Goal: Task Accomplishment & Management: Complete application form

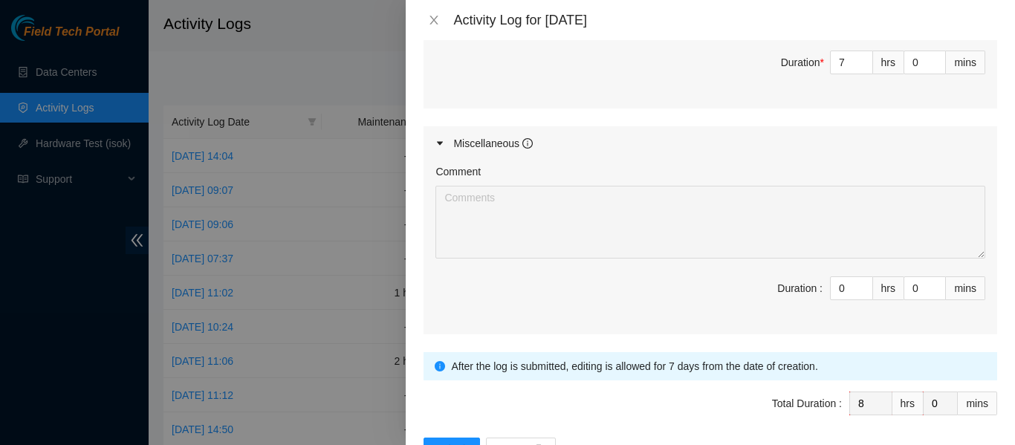
scroll to position [790, 0]
click at [433, 18] on icon "close" at bounding box center [434, 20] width 12 height 12
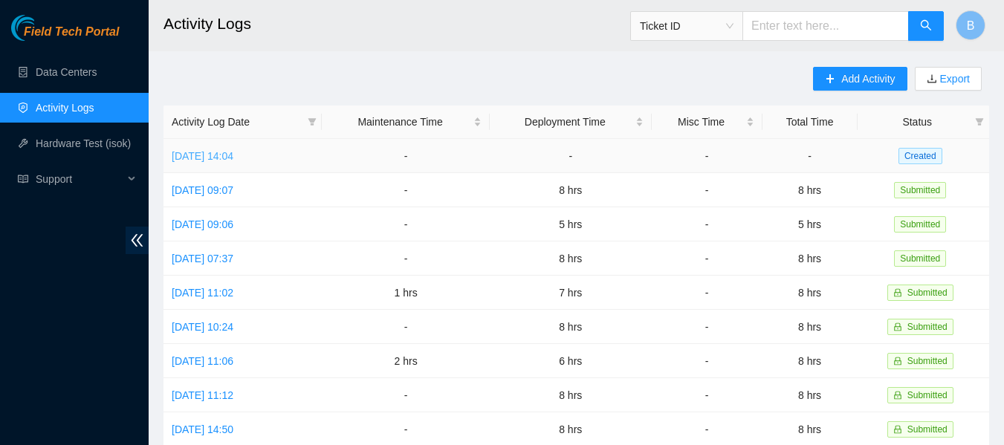
click at [233, 154] on link "[DATE] 14:04" at bounding box center [203, 156] width 62 height 12
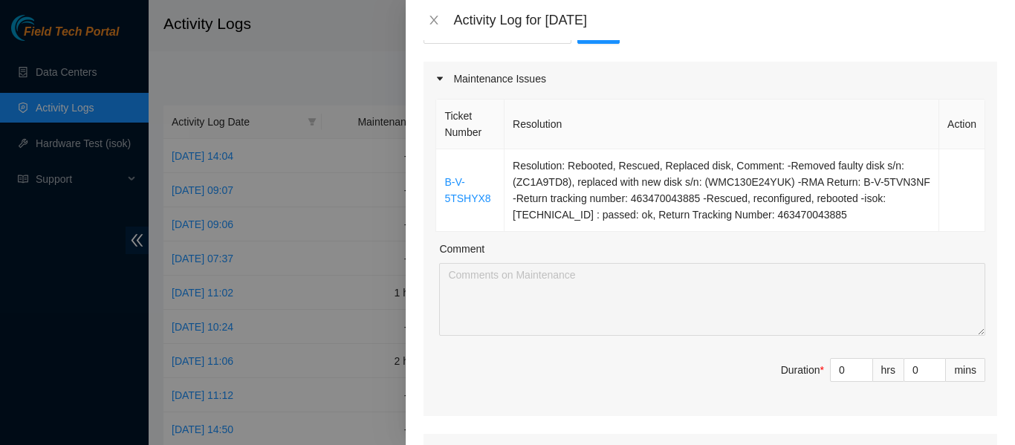
scroll to position [175, 0]
click at [838, 370] on input "0" at bounding box center [852, 369] width 42 height 22
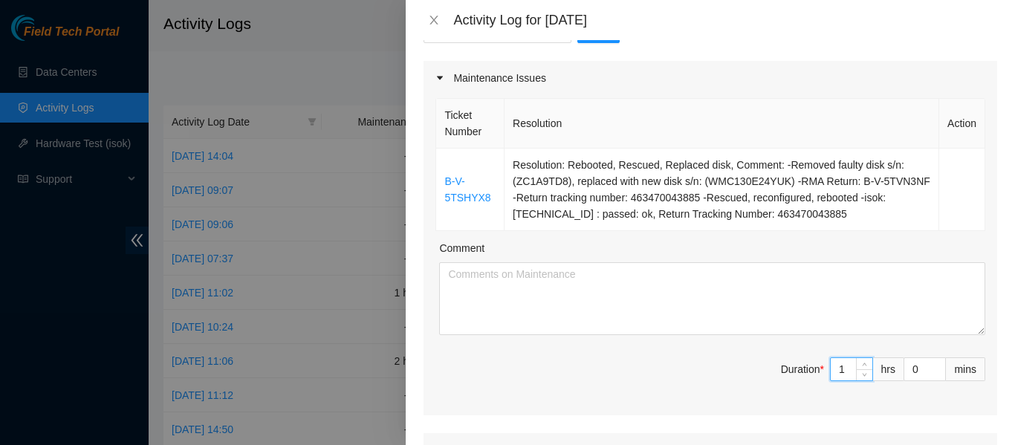
type input "1"
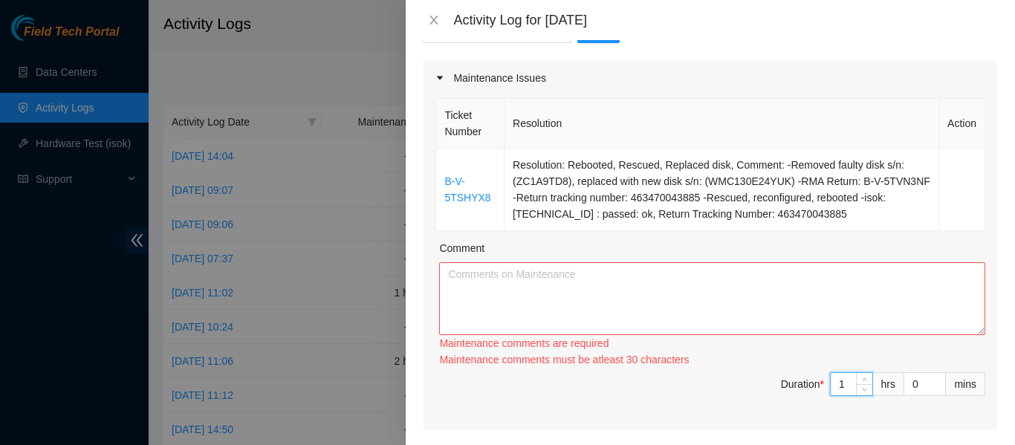
type input "1"
click at [706, 294] on textarea "Comment" at bounding box center [712, 298] width 546 height 73
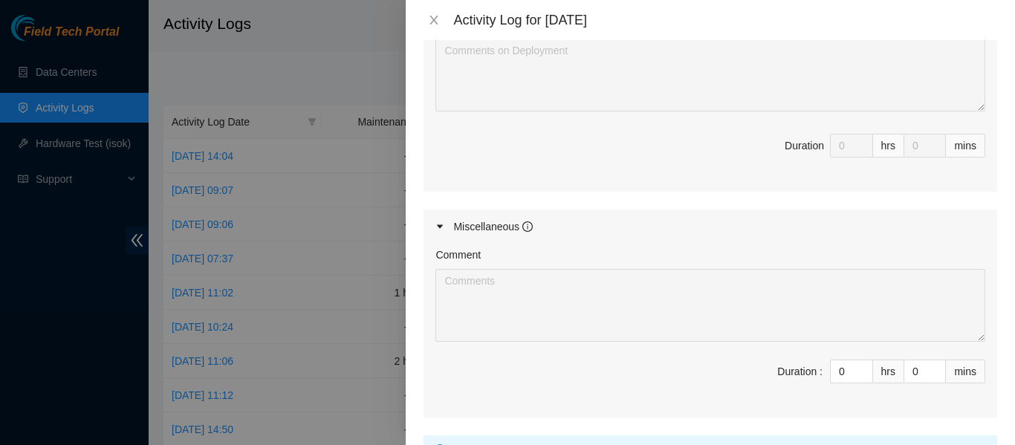
scroll to position [841, 0]
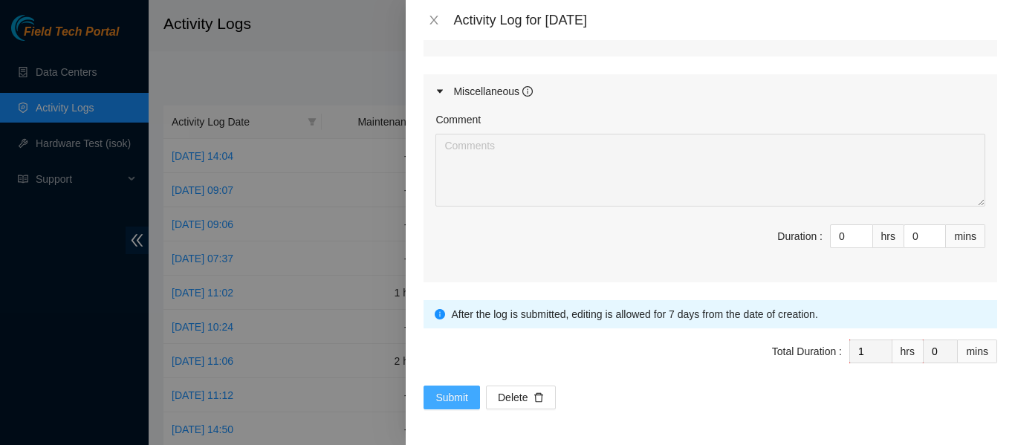
type textarea "Worked on ticket [DATE] that required me to reboot, rescue and reconfigure."
click at [455, 403] on span "Submit" at bounding box center [451, 397] width 33 height 16
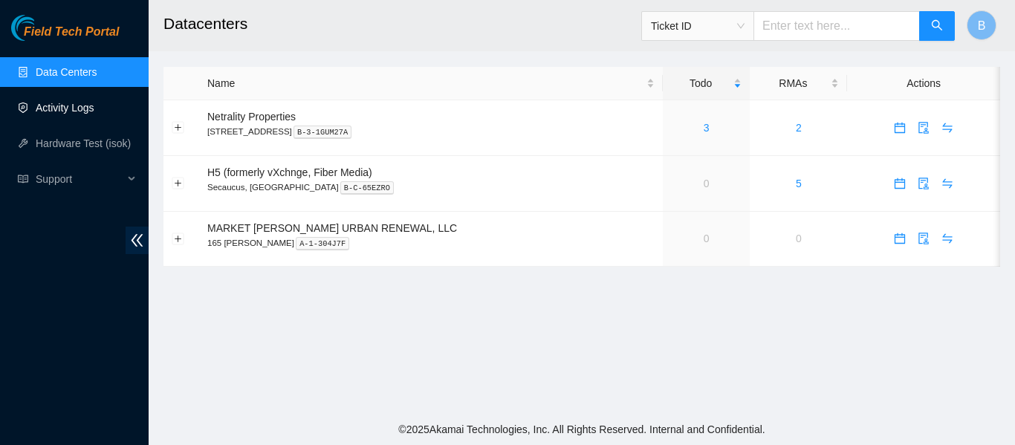
click at [83, 102] on link "Activity Logs" at bounding box center [65, 108] width 59 height 12
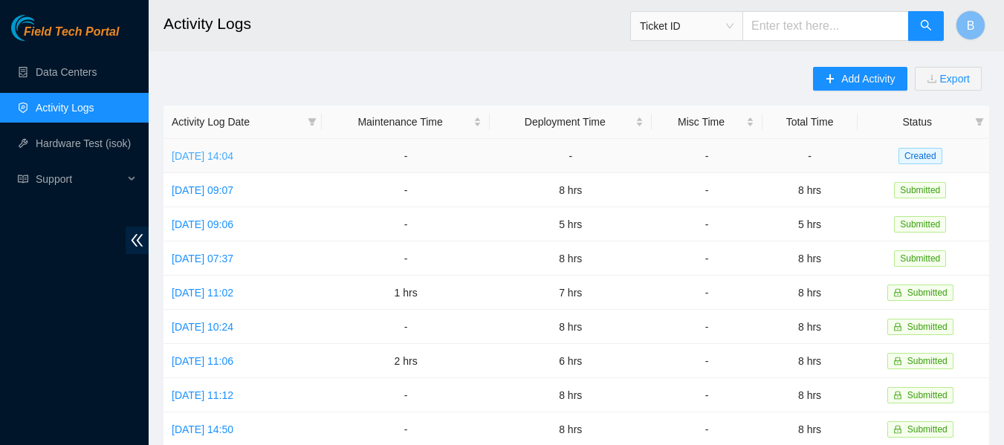
click at [233, 154] on link "[DATE] 14:04" at bounding box center [203, 156] width 62 height 12
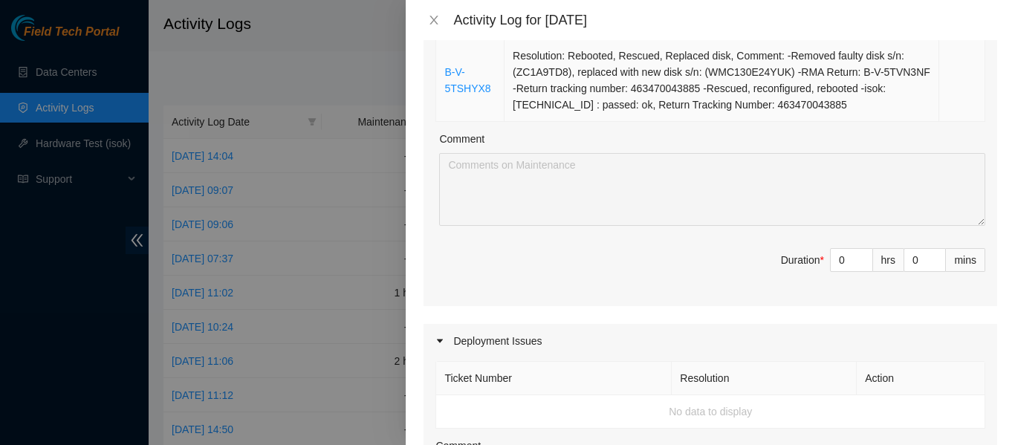
scroll to position [287, 0]
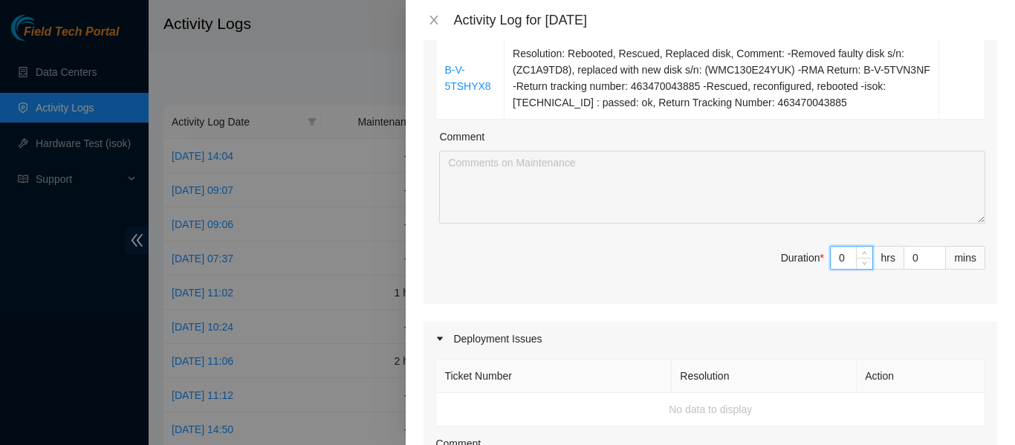
click at [836, 264] on input "0" at bounding box center [852, 258] width 42 height 22
type input "1"
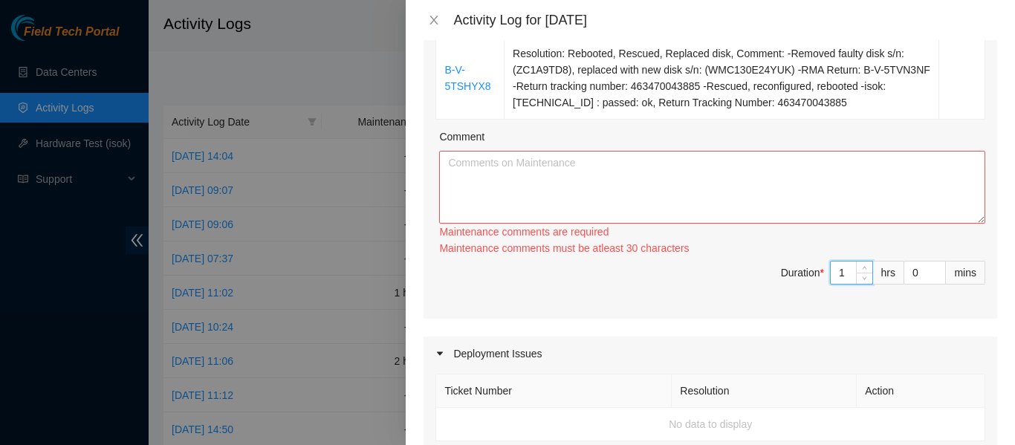
type input "1"
click at [652, 190] on textarea "Comment" at bounding box center [712, 187] width 546 height 73
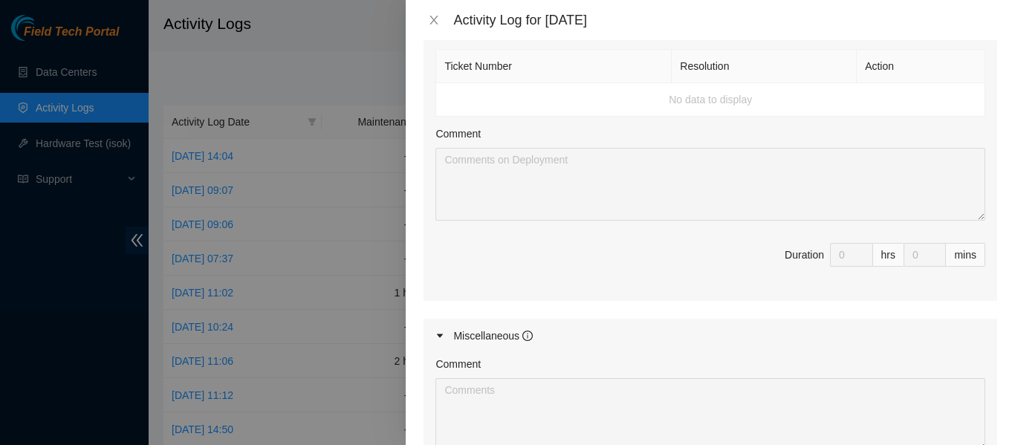
scroll to position [597, 0]
type textarea "Worked on a ticket that required me to rescue, reboot and replace a disk."
